Goal: Find specific page/section: Find specific page/section

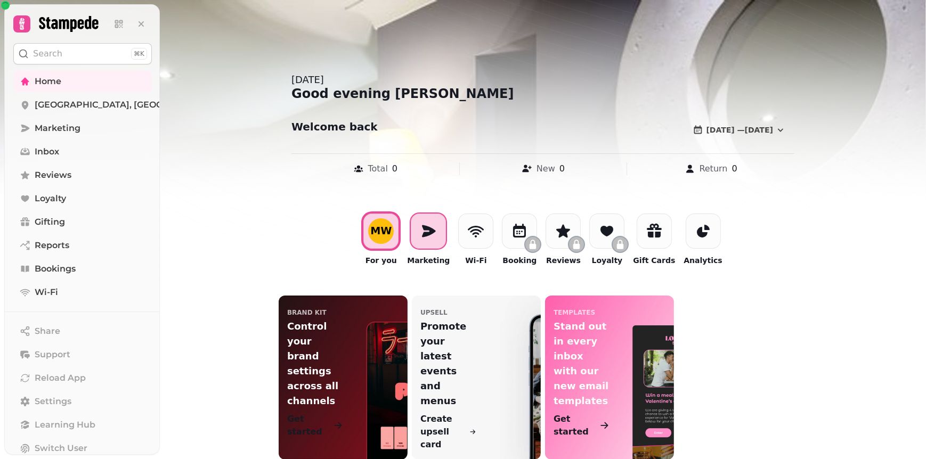
click at [437, 237] on icon at bounding box center [428, 231] width 17 height 17
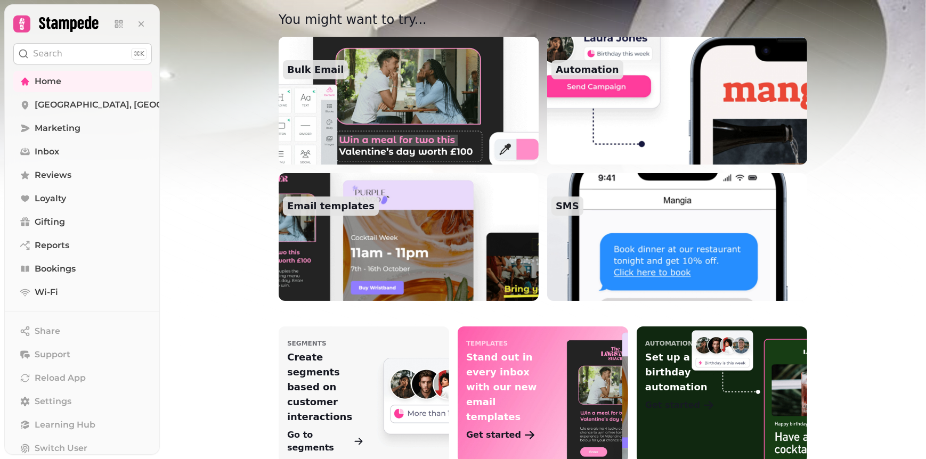
scroll to position [105, 0]
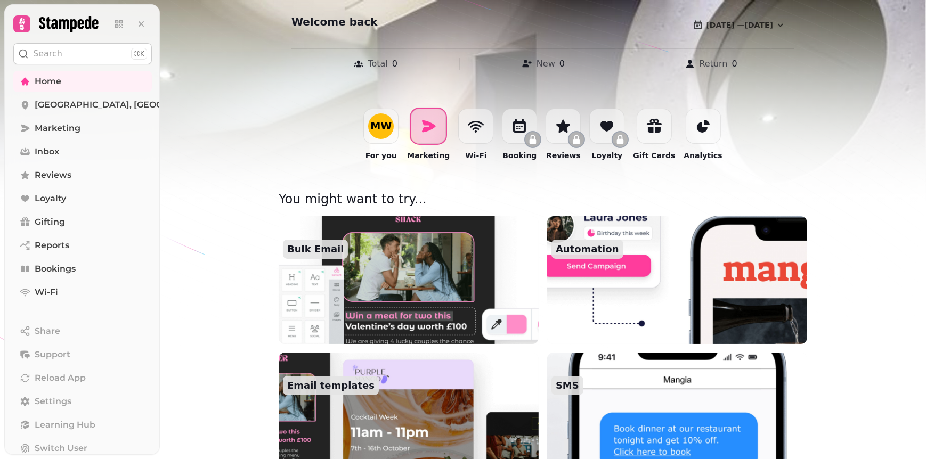
click at [426, 141] on div at bounding box center [428, 126] width 35 height 35
click at [390, 140] on div "MW" at bounding box center [380, 126] width 35 height 35
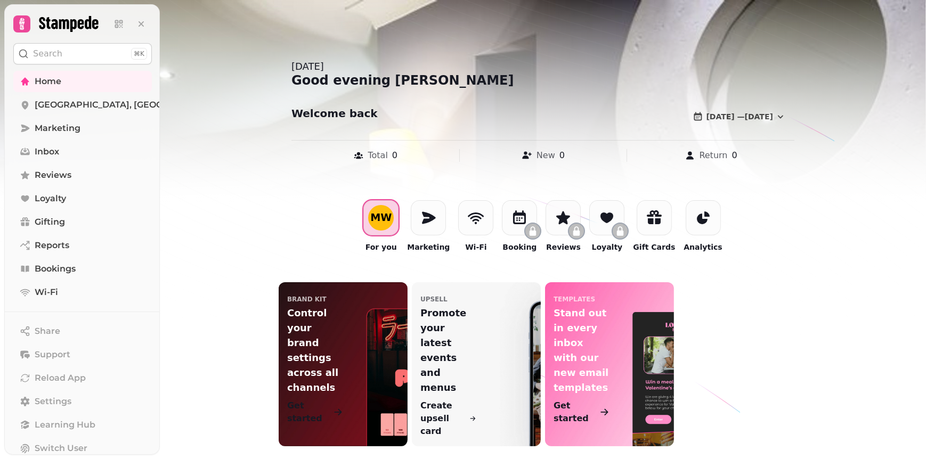
scroll to position [0, 0]
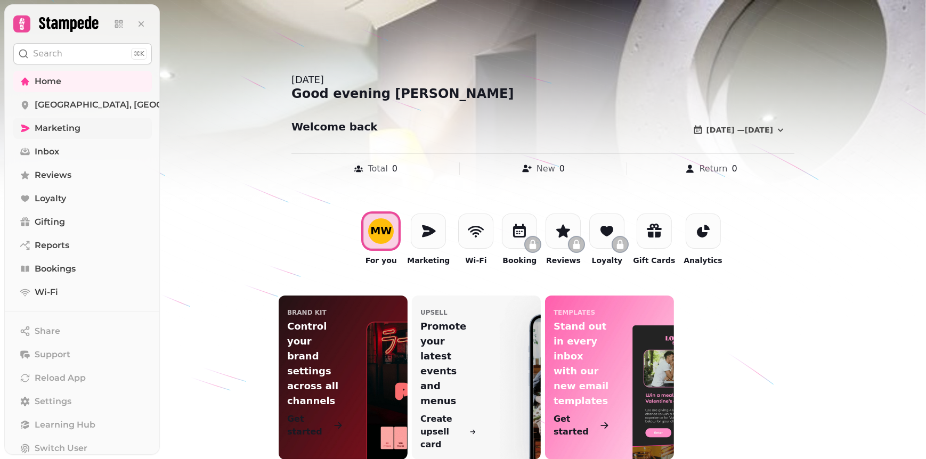
click at [61, 127] on span "Marketing" at bounding box center [58, 128] width 46 height 13
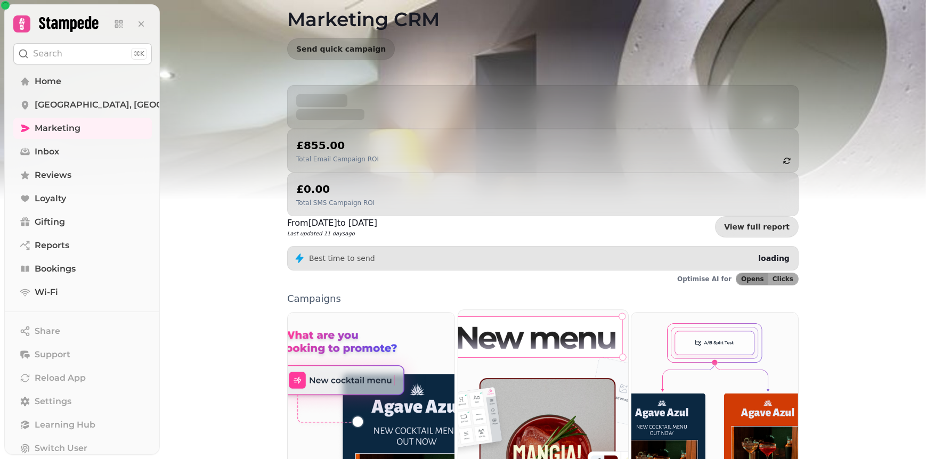
scroll to position [107, 0]
